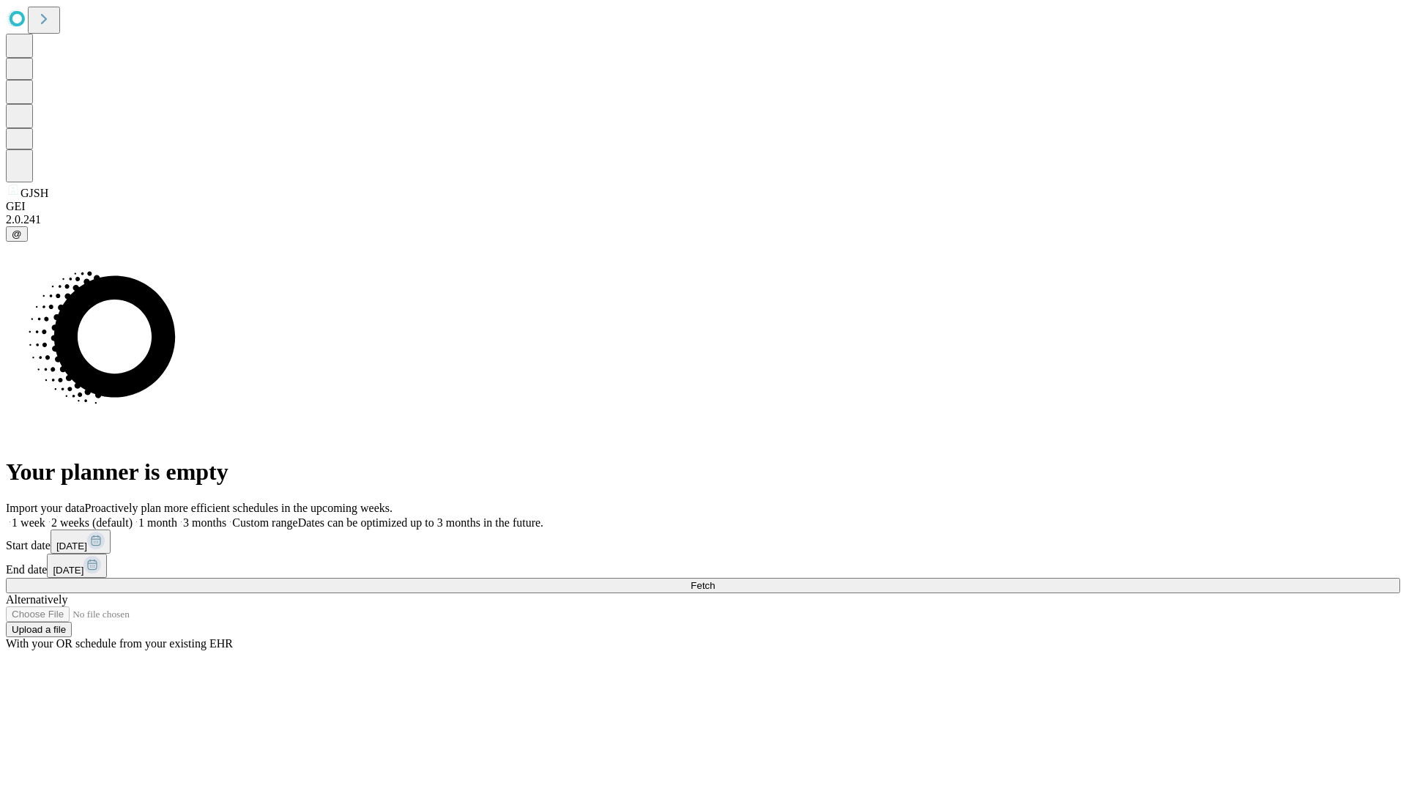
click at [715, 580] on span "Fetch" at bounding box center [703, 585] width 24 height 11
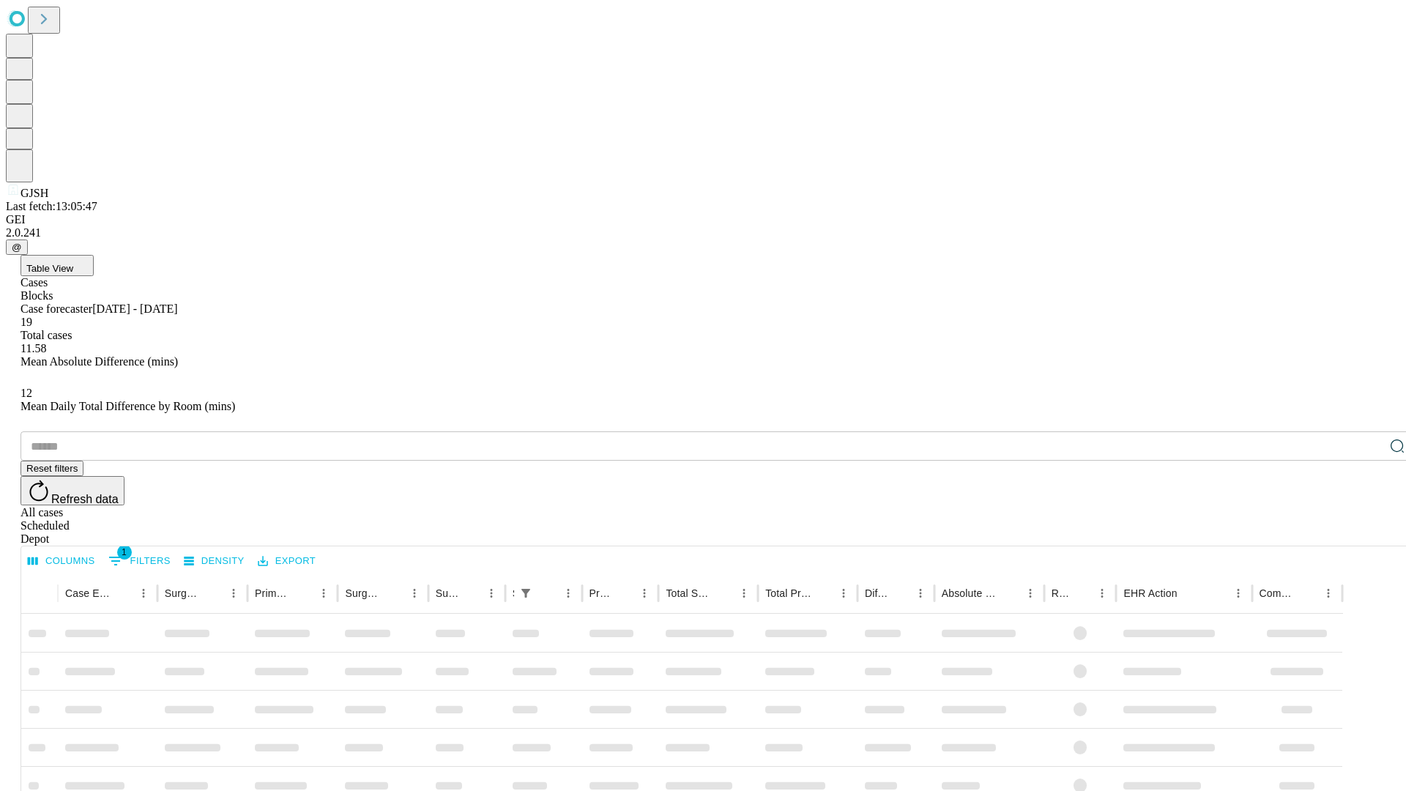
click at [1368, 532] on div "Depot" at bounding box center [718, 538] width 1394 height 13
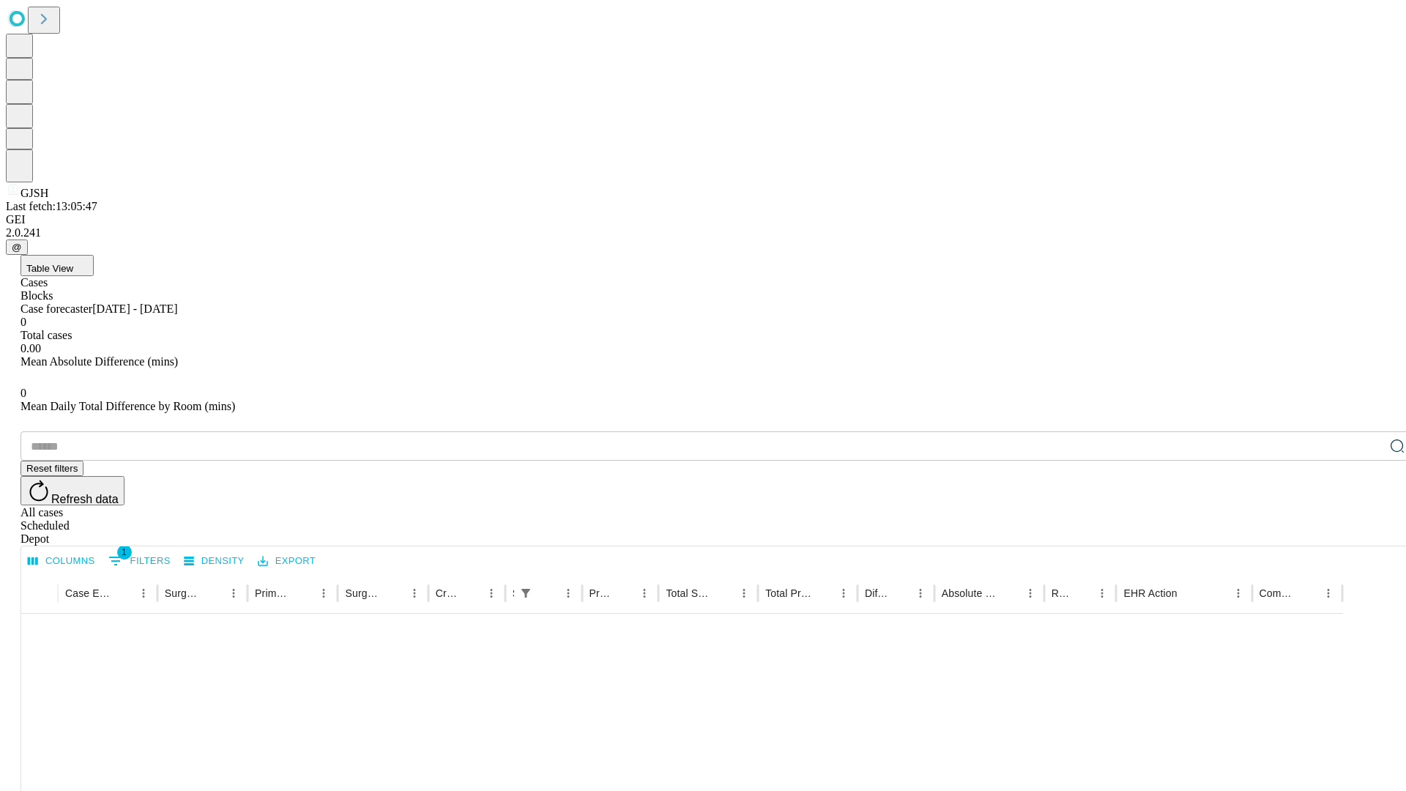
click at [1249, 506] on div "All cases" at bounding box center [718, 512] width 1394 height 13
